Goal: Communication & Community: Share content

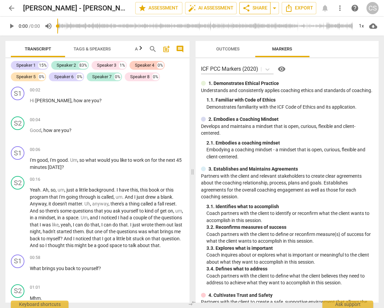
click at [256, 6] on span "share Share" at bounding box center [254, 8] width 25 height 8
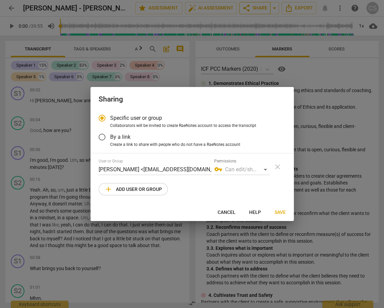
radio input "false"
click at [101, 138] on input "By a link" at bounding box center [102, 137] width 16 height 16
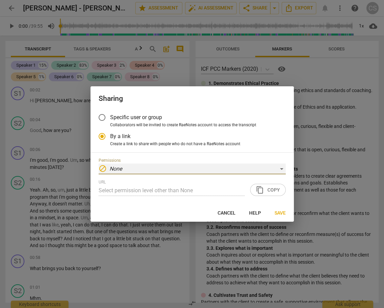
click at [285, 167] on div "block None" at bounding box center [192, 169] width 187 height 11
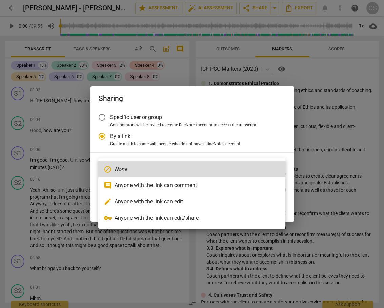
click at [215, 200] on li "edit Anyone with the link can edit" at bounding box center [191, 202] width 187 height 16
radio input "false"
type input "[URL][DOMAIN_NAME]"
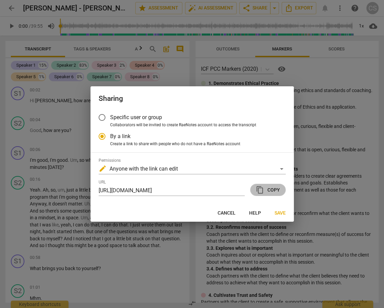
click at [264, 191] on span "content_copy Copy" at bounding box center [268, 190] width 24 height 8
click at [277, 212] on span "Save" at bounding box center [280, 213] width 11 height 7
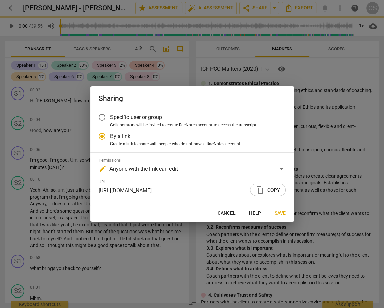
radio input "false"
